Goal: Task Accomplishment & Management: Manage account settings

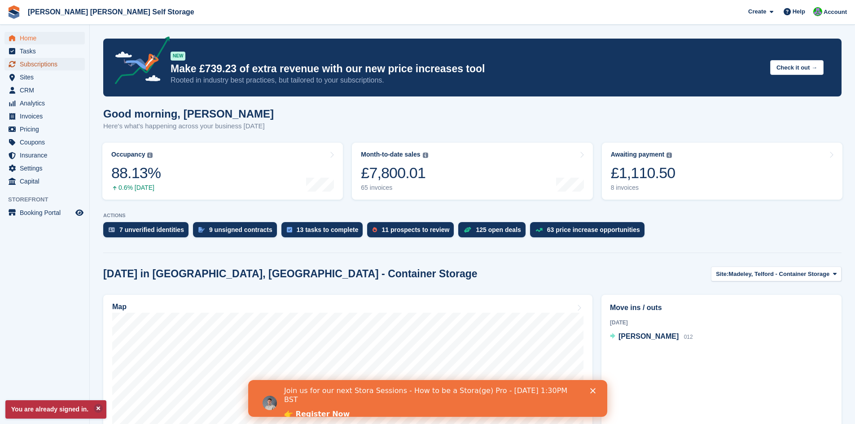
click at [45, 64] on span "Subscriptions" at bounding box center [47, 64] width 54 height 13
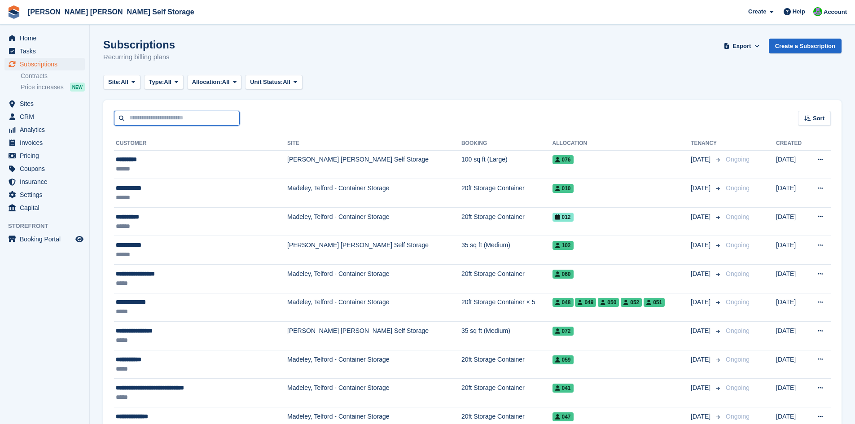
click at [152, 116] on input "text" at bounding box center [177, 118] width 126 height 15
type input "*****"
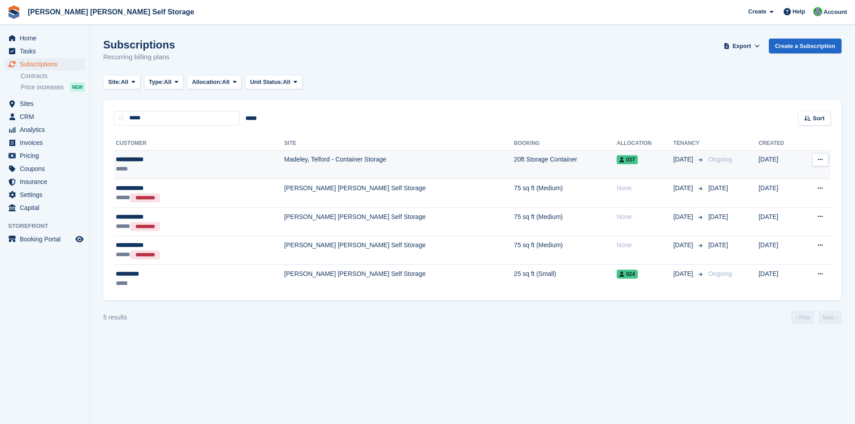
click at [133, 160] on div "**********" at bounding box center [167, 159] width 103 height 9
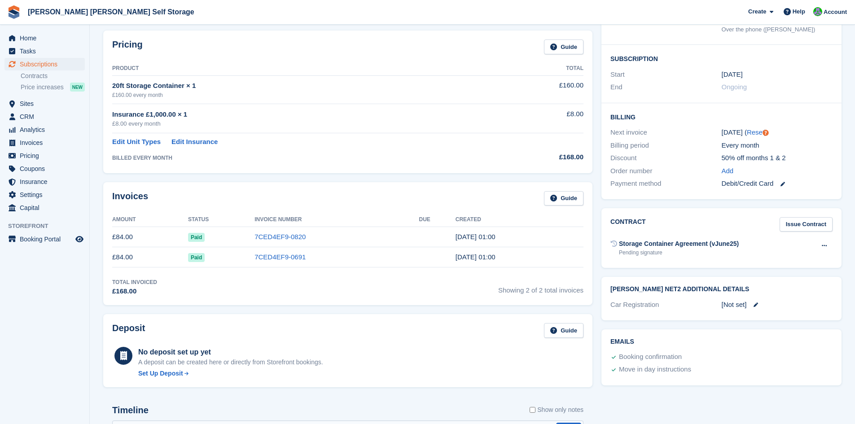
scroll to position [135, 0]
click at [757, 304] on icon at bounding box center [756, 304] width 4 height 4
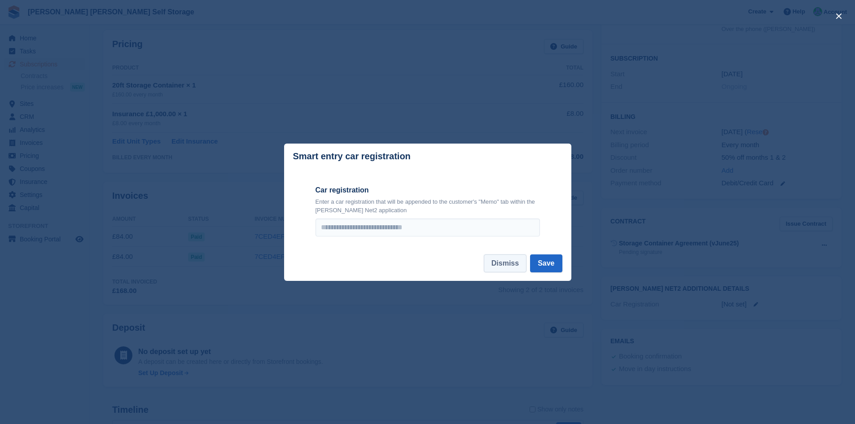
click at [513, 266] on button "Dismiss" at bounding box center [505, 264] width 43 height 18
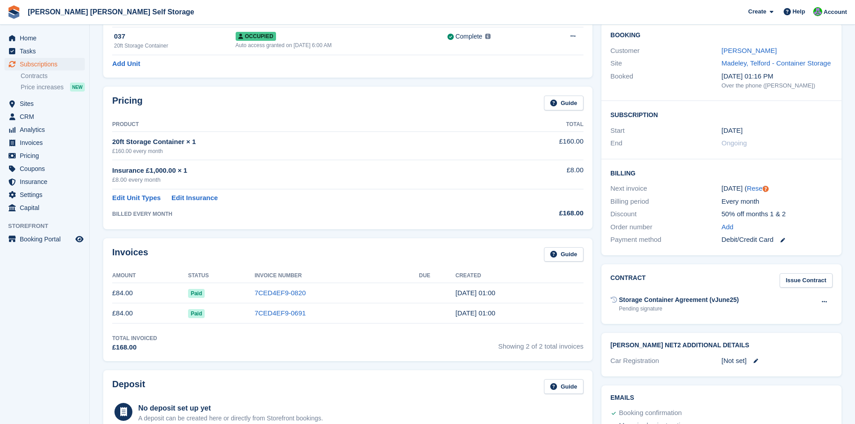
scroll to position [48, 0]
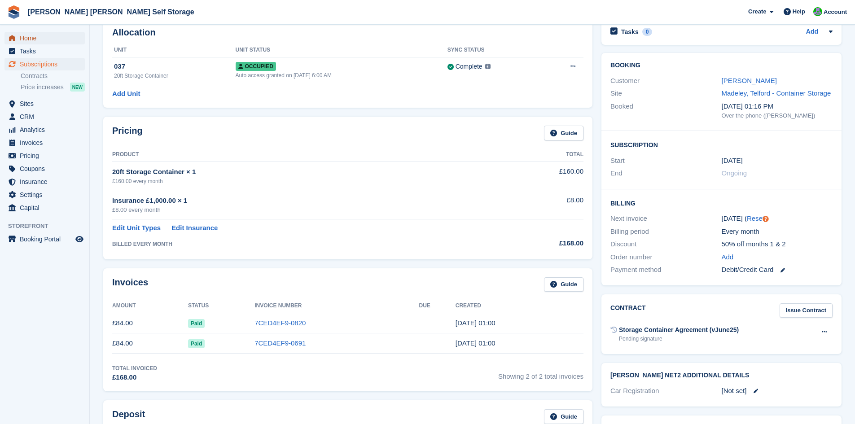
click at [30, 35] on span "Home" at bounding box center [47, 38] width 54 height 13
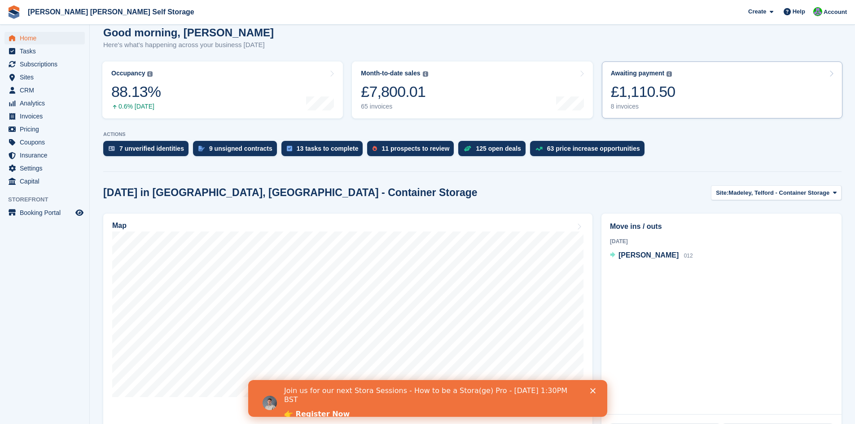
scroll to position [90, 0]
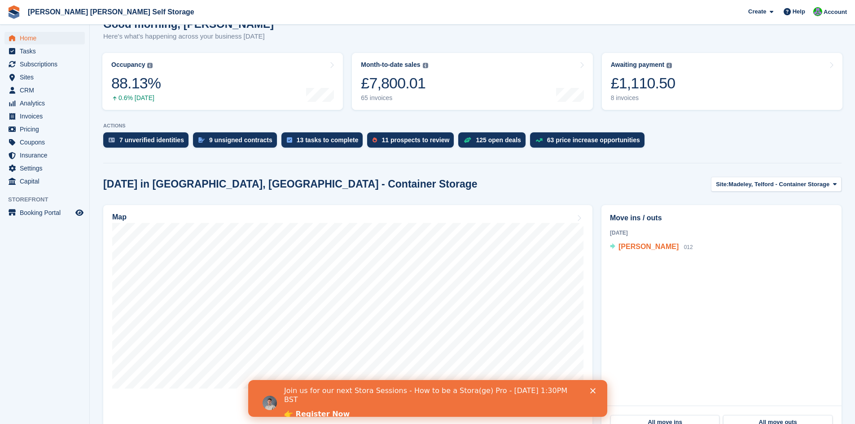
click at [638, 246] on span "[PERSON_NAME]" at bounding box center [649, 247] width 60 height 8
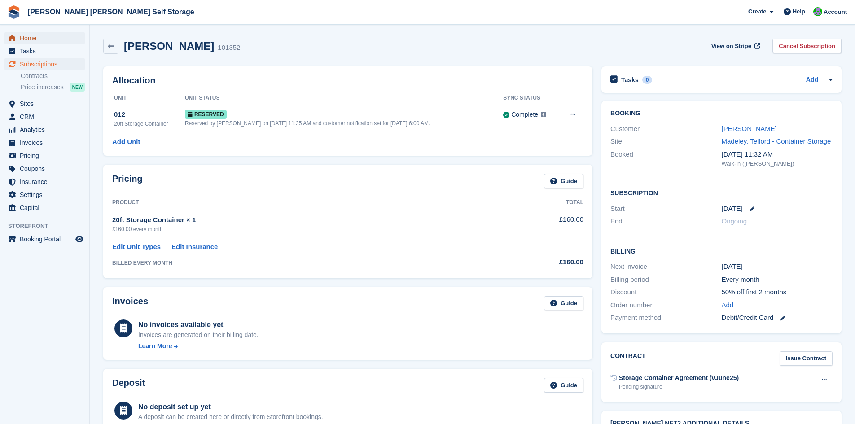
click at [26, 39] on span "Home" at bounding box center [47, 38] width 54 height 13
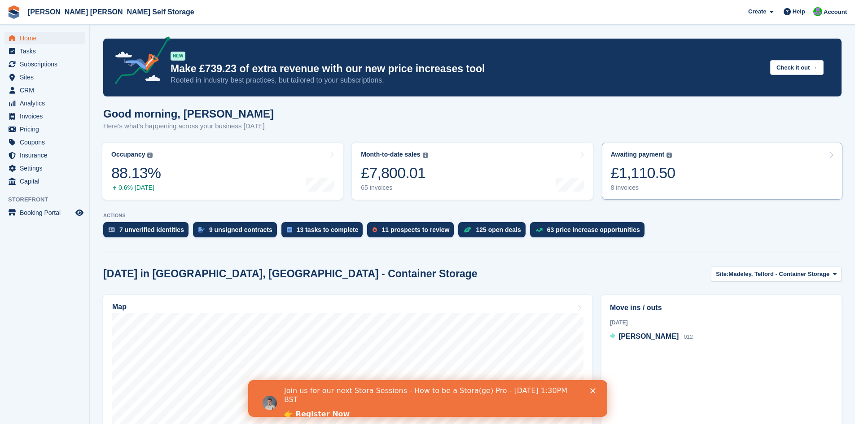
click at [632, 179] on div "£1,110.50" at bounding box center [643, 173] width 65 height 18
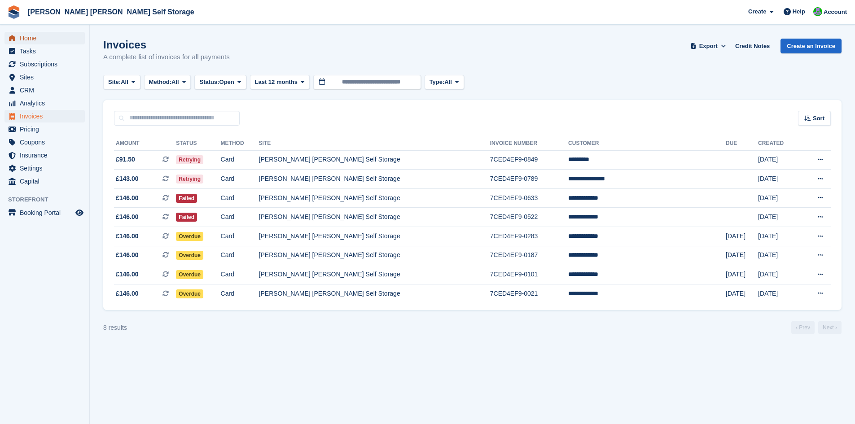
click at [32, 39] on span "Home" at bounding box center [47, 38] width 54 height 13
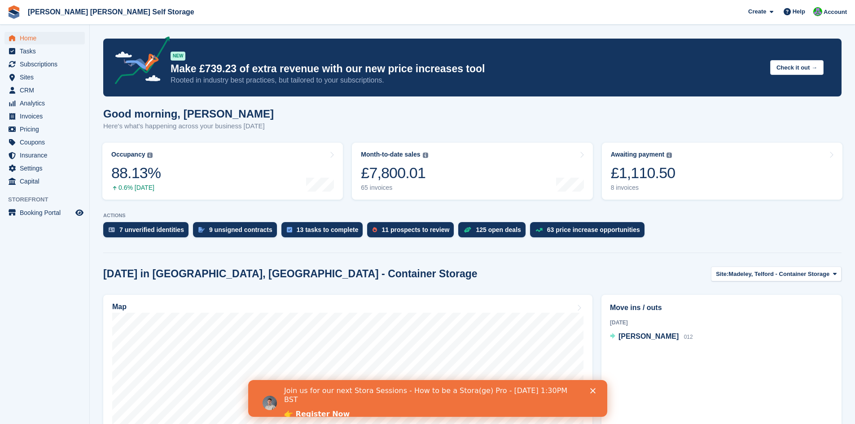
click at [591, 391] on icon "Close" at bounding box center [592, 390] width 5 height 5
